Goal: Information Seeking & Learning: Learn about a topic

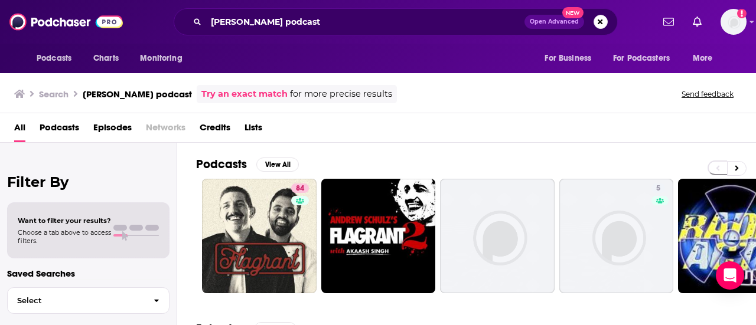
click at [391, 96] on div "Search [PERSON_NAME] podcast Try an exact match for more precise results Send f…" at bounding box center [375, 94] width 723 height 18
click at [377, 94] on span "for more precise results" at bounding box center [341, 94] width 102 height 14
click at [339, 92] on span "for more precise results" at bounding box center [341, 94] width 102 height 14
click at [250, 90] on link "Try an exact match" at bounding box center [244, 94] width 86 height 14
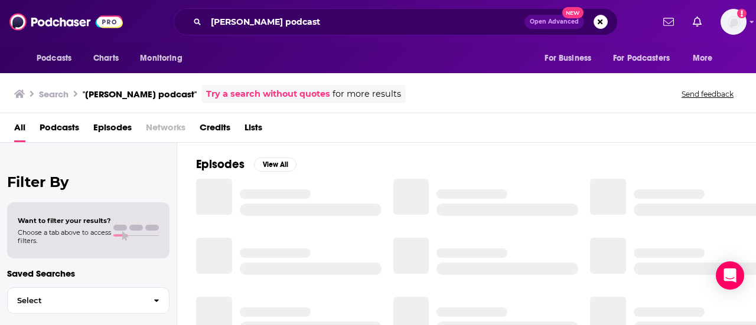
click at [286, 87] on div "Try a search without quotes for more results" at bounding box center [303, 94] width 204 height 18
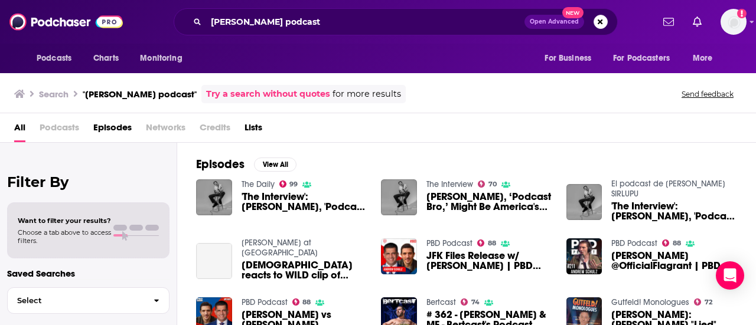
click at [426, 89] on div "Search "[PERSON_NAME] podcast" Try a search without quotes for more results Sen…" at bounding box center [375, 94] width 723 height 18
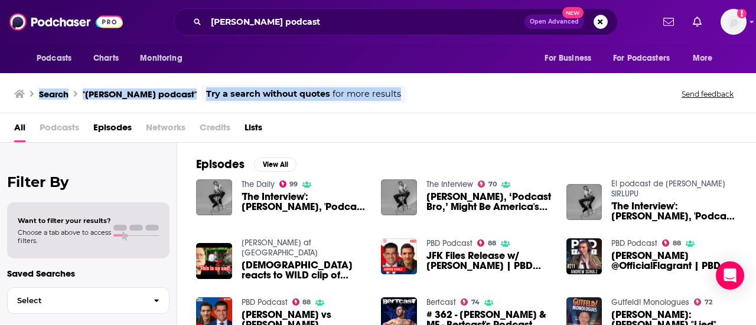
drag, startPoint x: 400, startPoint y: 92, endPoint x: 5, endPoint y: 88, distance: 395.0
click at [5, 88] on div "Search "[PERSON_NAME] podcast" Try a search without quotes for more results Sen…" at bounding box center [378, 92] width 756 height 43
click at [288, 95] on link "Try a search without quotes" at bounding box center [268, 94] width 124 height 14
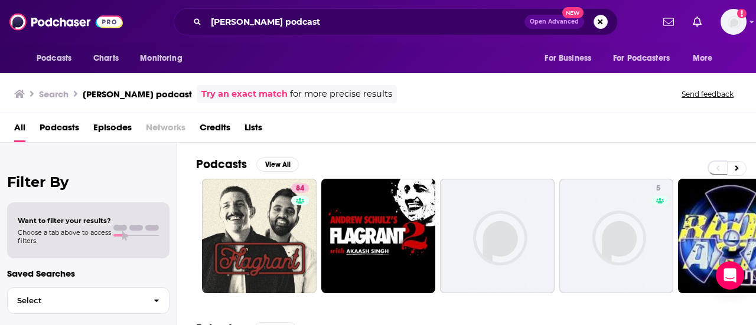
click at [477, 149] on div "Podcasts View All 84 5 34 3 5 + 18" at bounding box center [476, 225] width 560 height 165
click at [398, 126] on div "All Podcasts Episodes Networks Credits Lists" at bounding box center [380, 130] width 732 height 24
click at [305, 22] on input "[PERSON_NAME] podcast" at bounding box center [365, 21] width 318 height 19
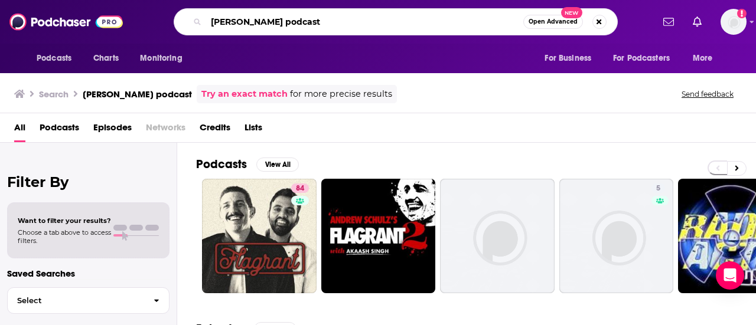
drag, startPoint x: 314, startPoint y: 19, endPoint x: 0, endPoint y: -12, distance: 315.7
click at [0, 0] on html "Podcasts Charts Monitoring [PERSON_NAME] podcast Open Advanced New For Business…" at bounding box center [378, 162] width 756 height 325
click at [282, 24] on input "[PERSON_NAME] phoopsalogy" at bounding box center [364, 21] width 317 height 19
click at [299, 19] on input "hoopsalogy" at bounding box center [364, 21] width 317 height 19
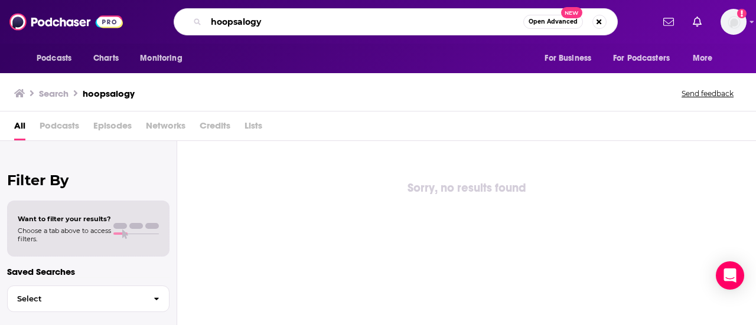
click at [241, 24] on input "hoopsalogy" at bounding box center [364, 21] width 317 height 19
type input "hoopsology"
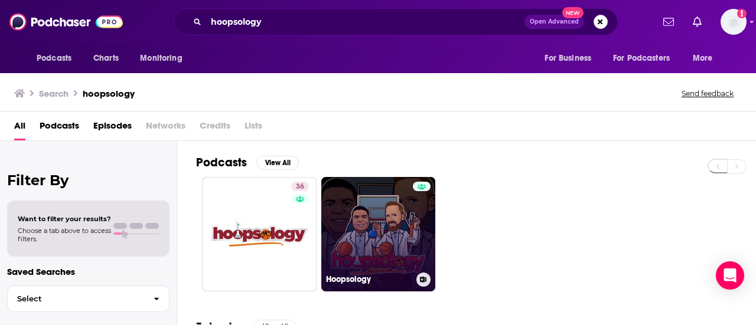
click at [370, 227] on link "Hoopsology" at bounding box center [378, 234] width 115 height 115
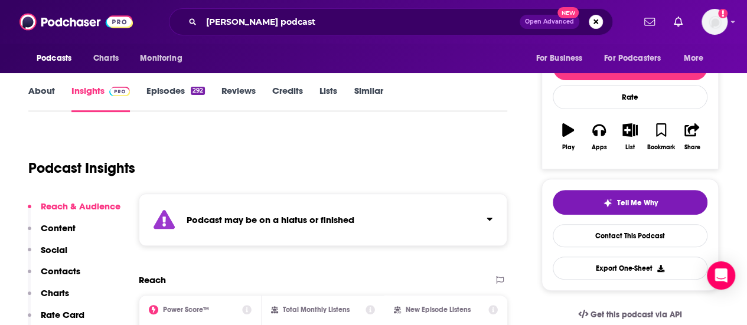
scroll to position [142, 0]
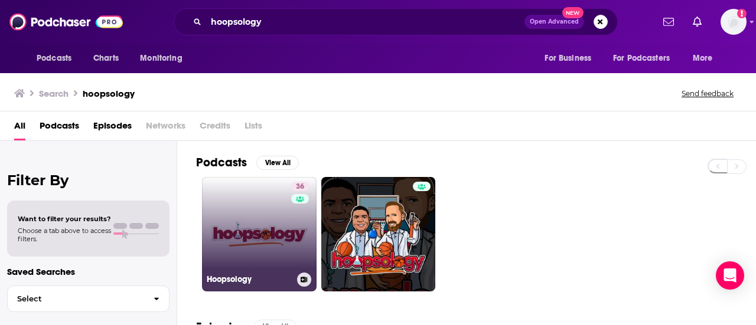
click at [231, 190] on link "36 Hoopsology" at bounding box center [259, 234] width 115 height 115
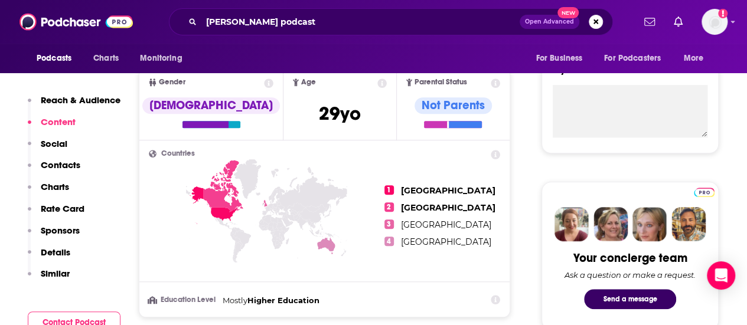
scroll to position [270, 0]
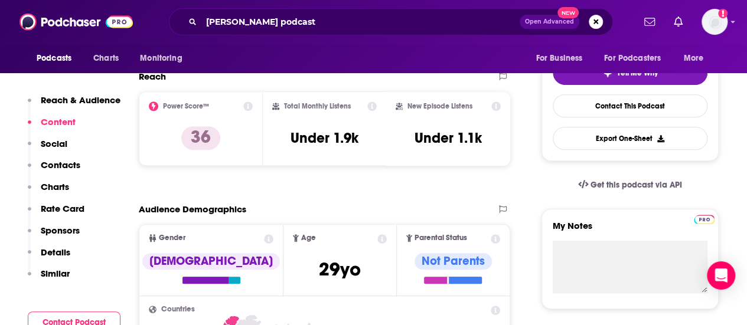
click at [93, 274] on div "Reach & Audience Content Social Contacts Charts Rate Card Sponsors Details Simi…" at bounding box center [74, 191] width 93 height 195
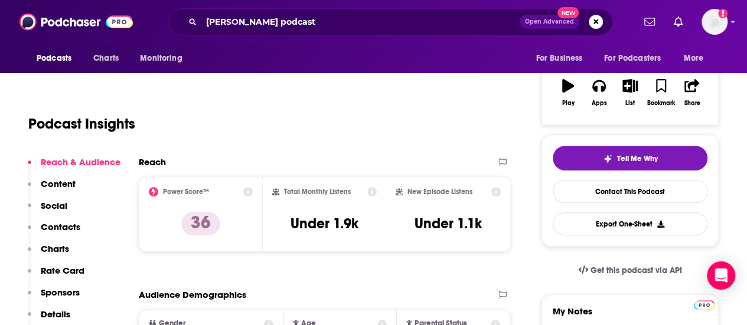
scroll to position [152, 0]
